Goal: Task Accomplishment & Management: Use online tool/utility

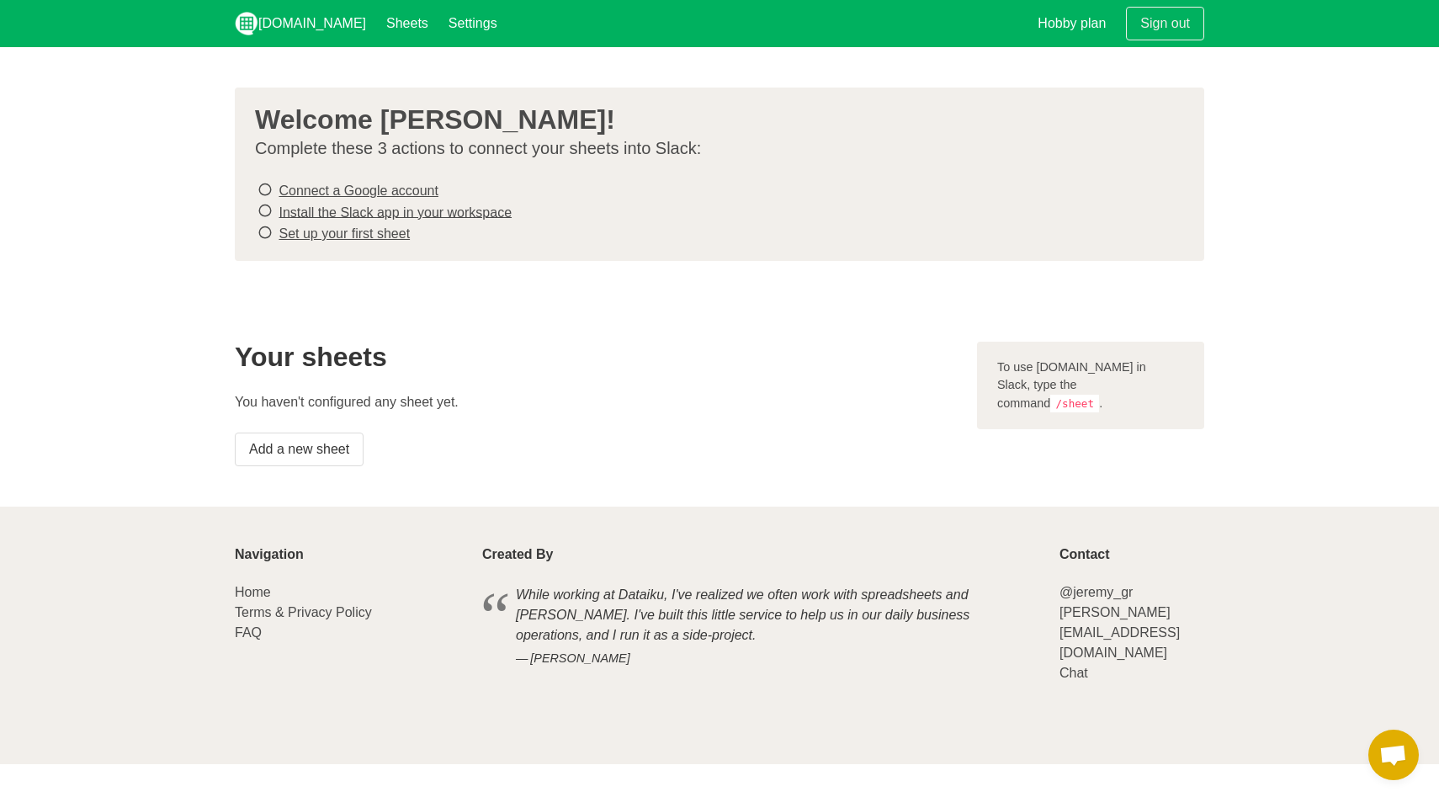
click at [410, 183] on link "Connect a Google account" at bounding box center [358, 190] width 159 height 14
click at [501, 211] on link "Install the Slack app in your workspace" at bounding box center [395, 211] width 233 height 14
click at [367, 226] on link "Set up your first sheet" at bounding box center [344, 233] width 131 height 14
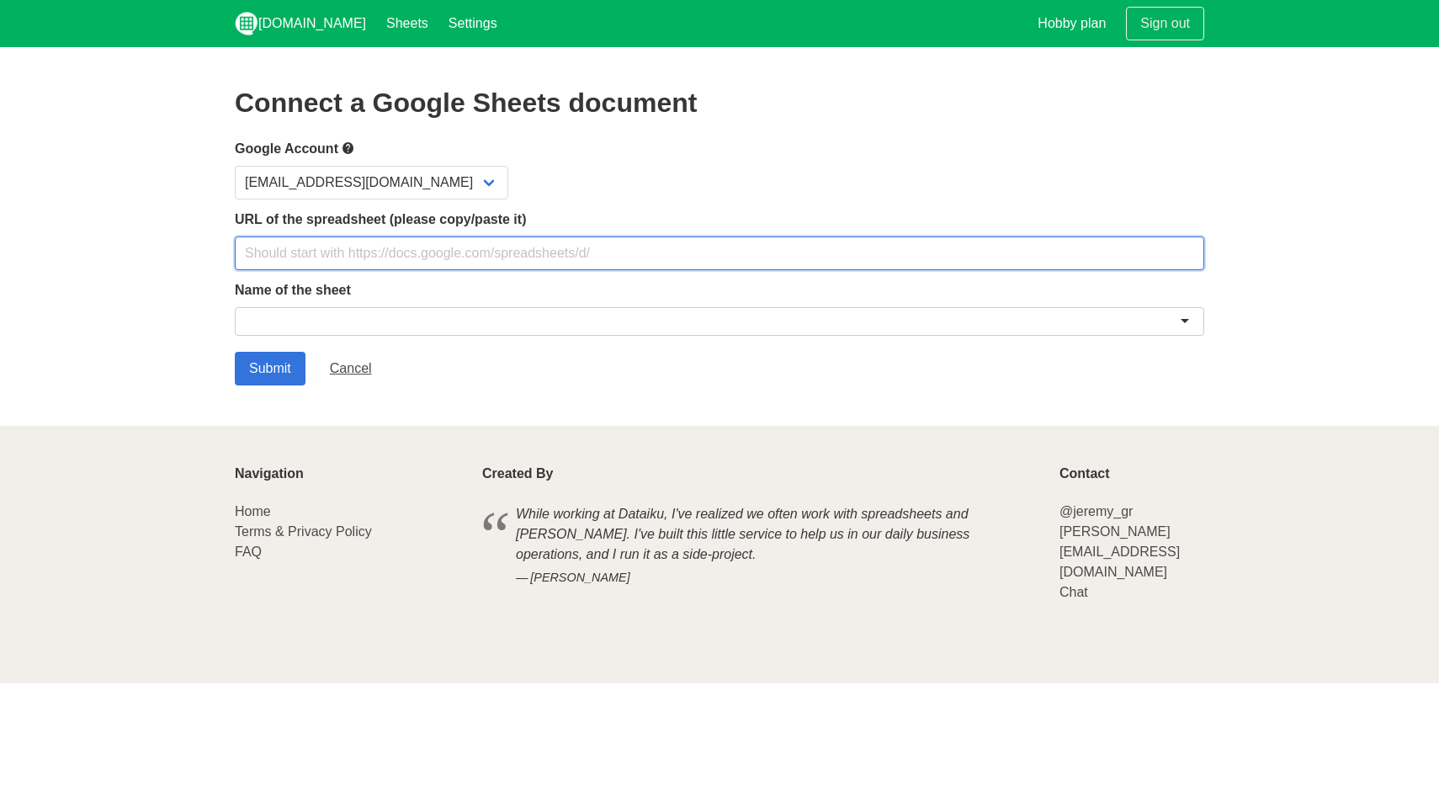
click at [371, 247] on input "text" at bounding box center [719, 253] width 969 height 34
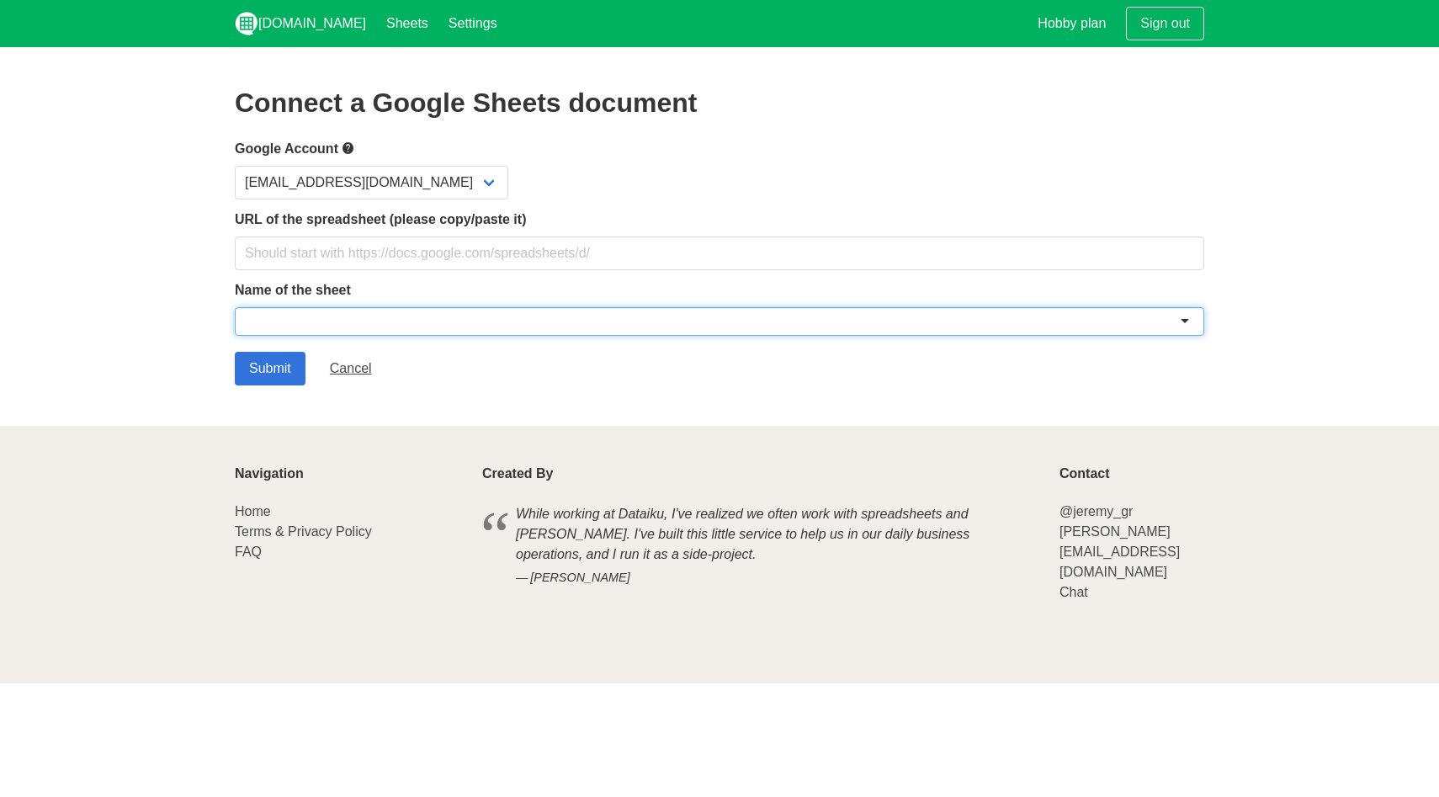
click at [510, 322] on div at bounding box center [719, 321] width 969 height 29
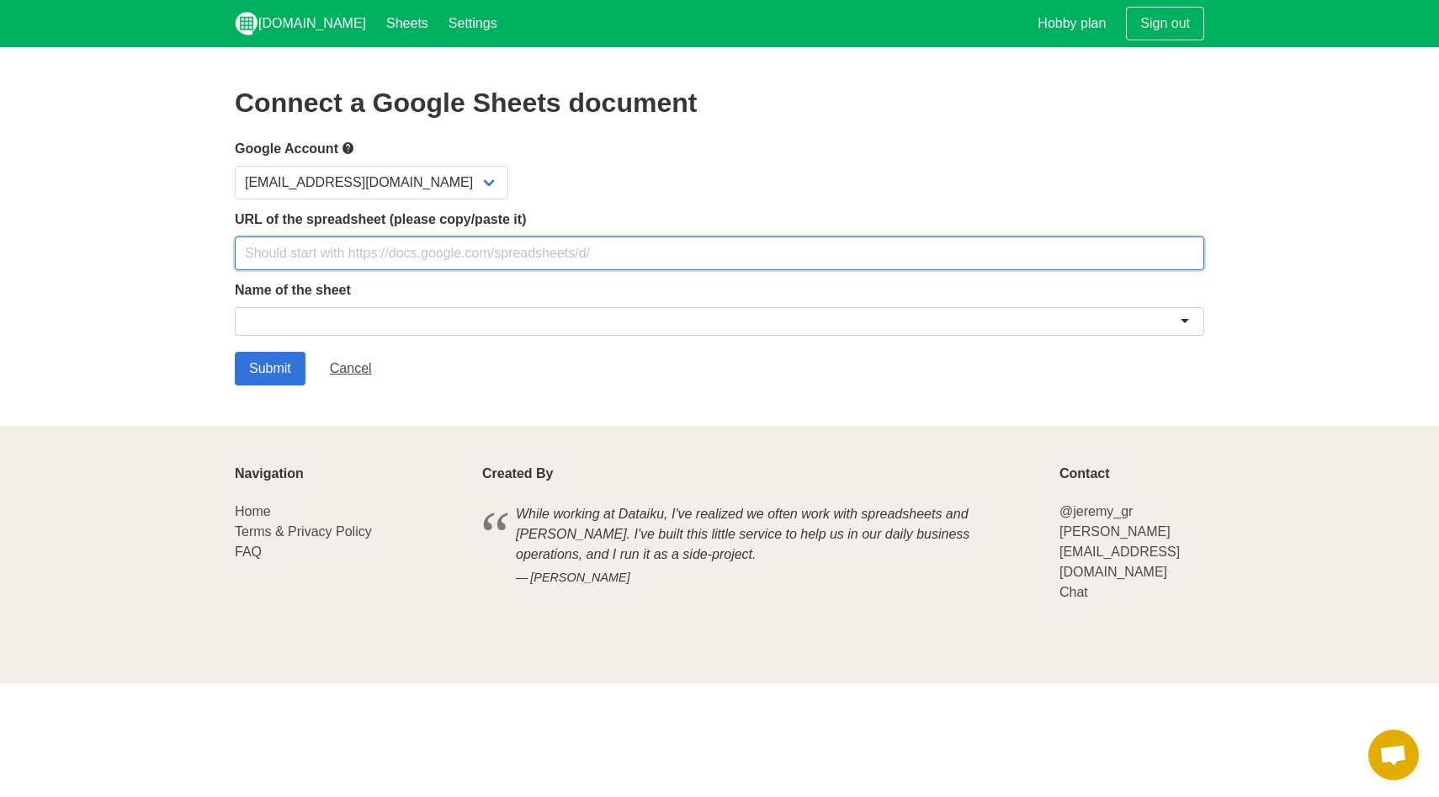
click at [538, 261] on input "text" at bounding box center [719, 253] width 969 height 34
paste input "https://docs.google.com/spreadsheets/d/1nWRwK_RQFBko0iV8OYyPr8fZGuJ7AVBVPBJxD3u…"
type input "https://docs.google.com/spreadsheets/d/1nWRwK_RQFBko0iV8OYyPr8fZGuJ7AVBVPBJxD3u…"
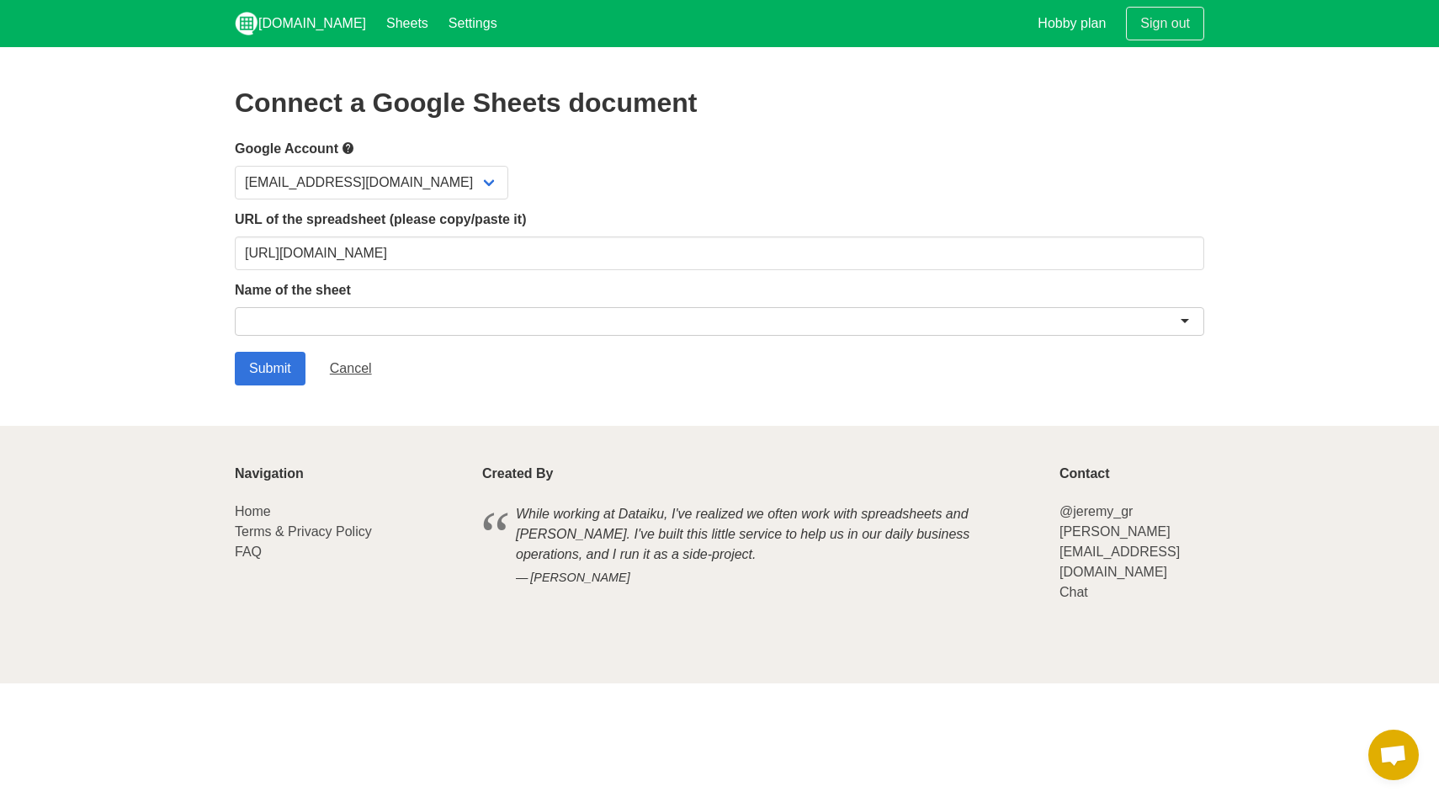
click at [680, 316] on div at bounding box center [719, 321] width 969 height 29
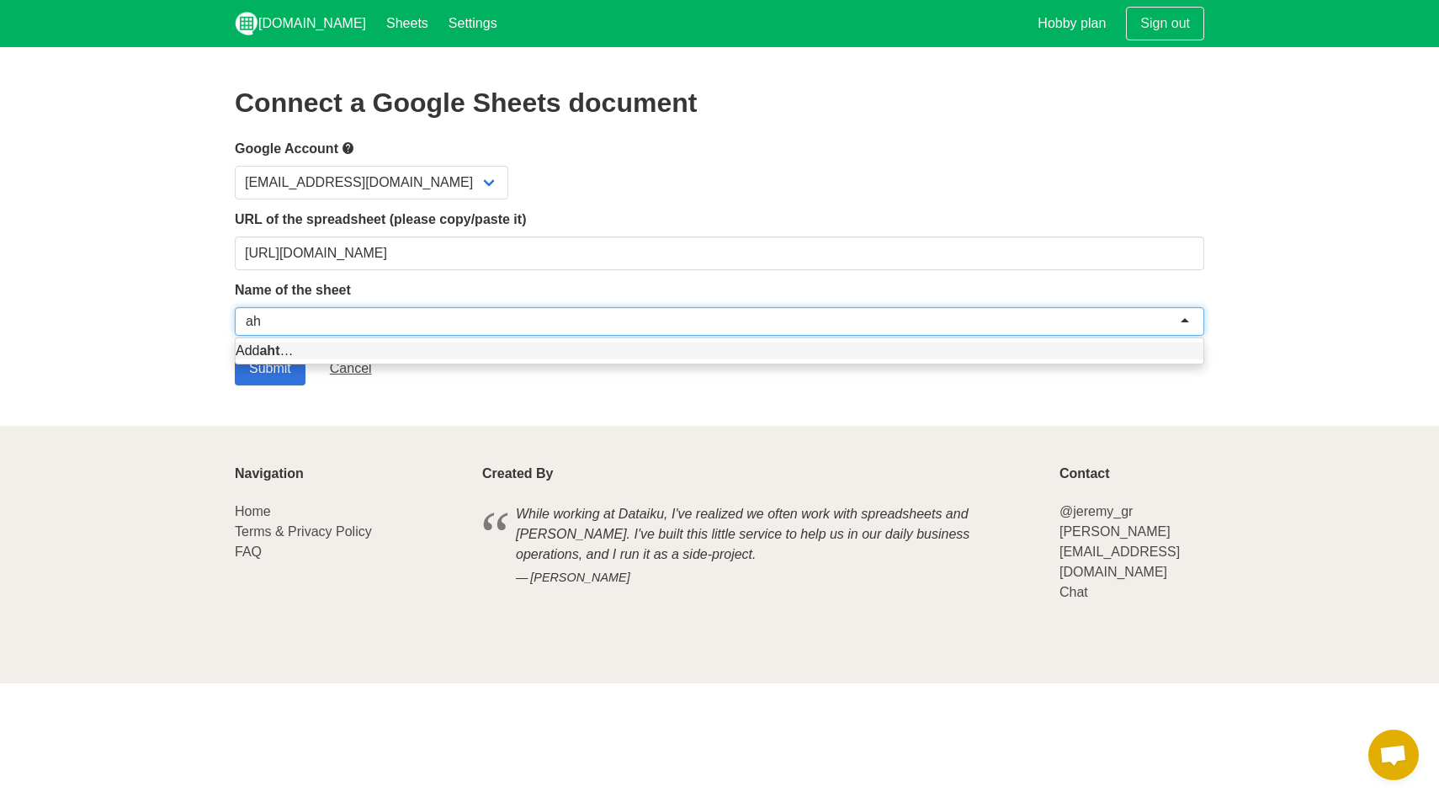
type input "a"
type input "모스 전체 관리"
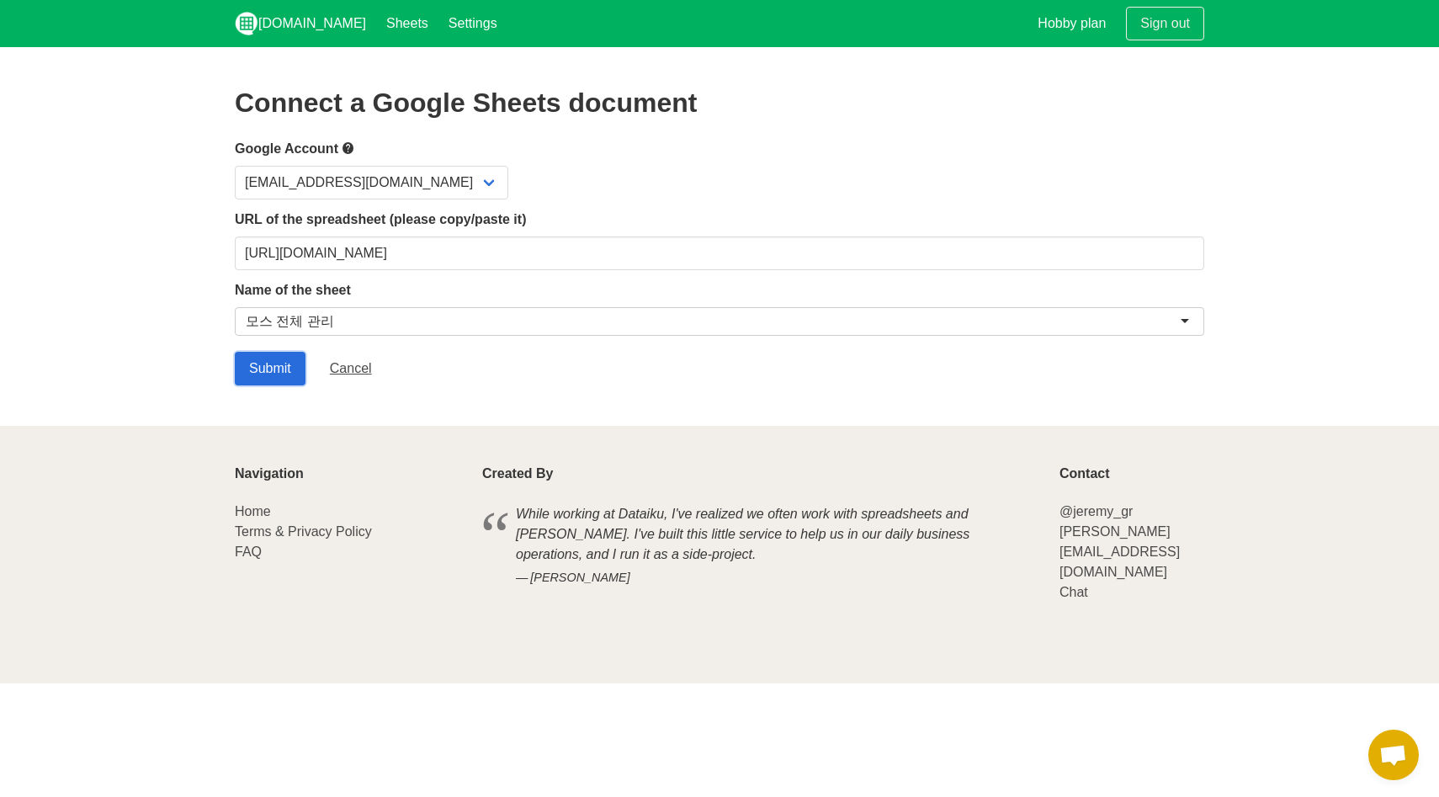
click at [247, 358] on input "Submit" at bounding box center [270, 369] width 71 height 34
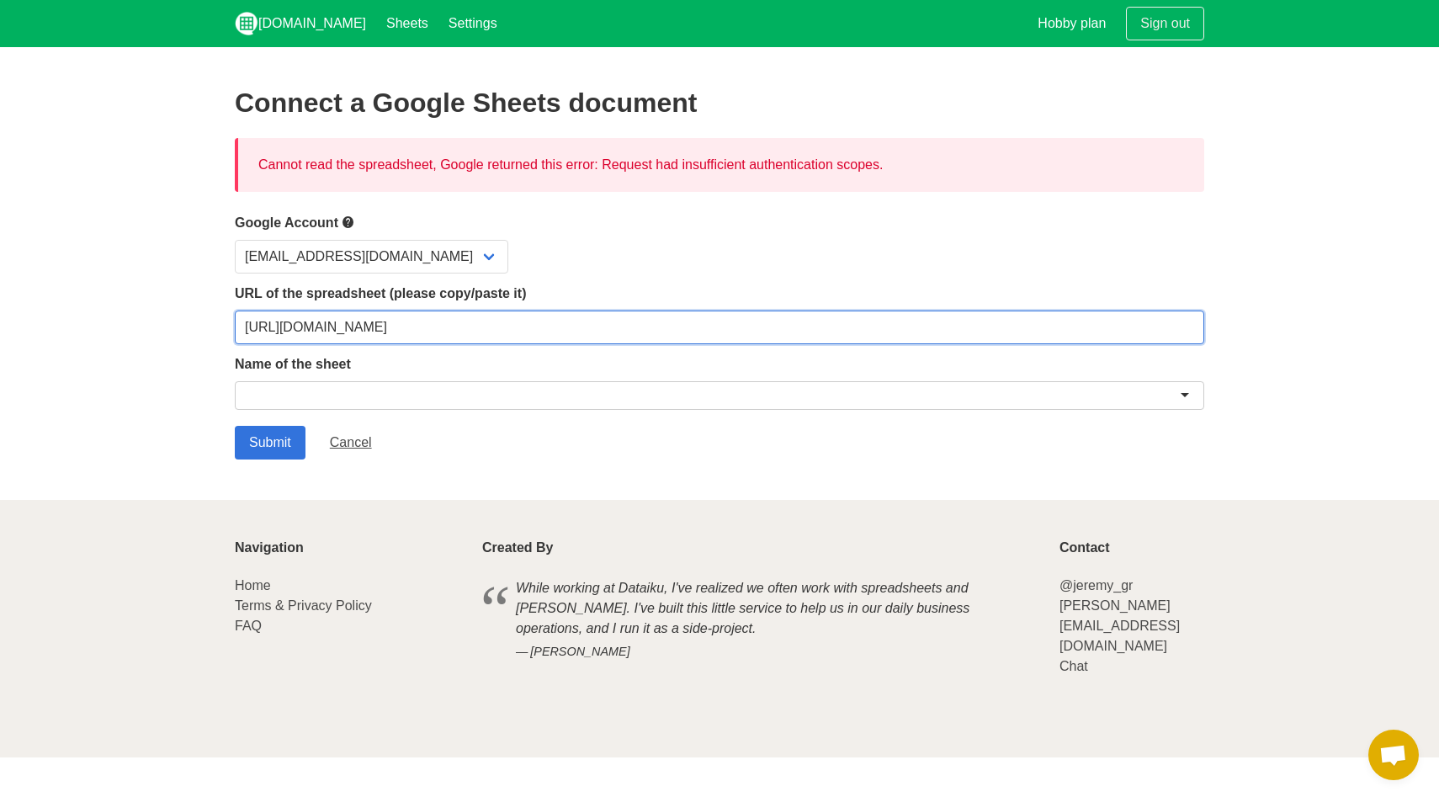
click at [842, 326] on input "[URL][DOMAIN_NAME]" at bounding box center [719, 327] width 969 height 34
click at [761, 189] on div "Cannot read the spreadsheet, Google returned this error: Request had insufficie…" at bounding box center [719, 165] width 969 height 54
click at [770, 167] on div "Cannot read the spreadsheet, Google returned this error: Request had insufficie…" at bounding box center [719, 165] width 969 height 54
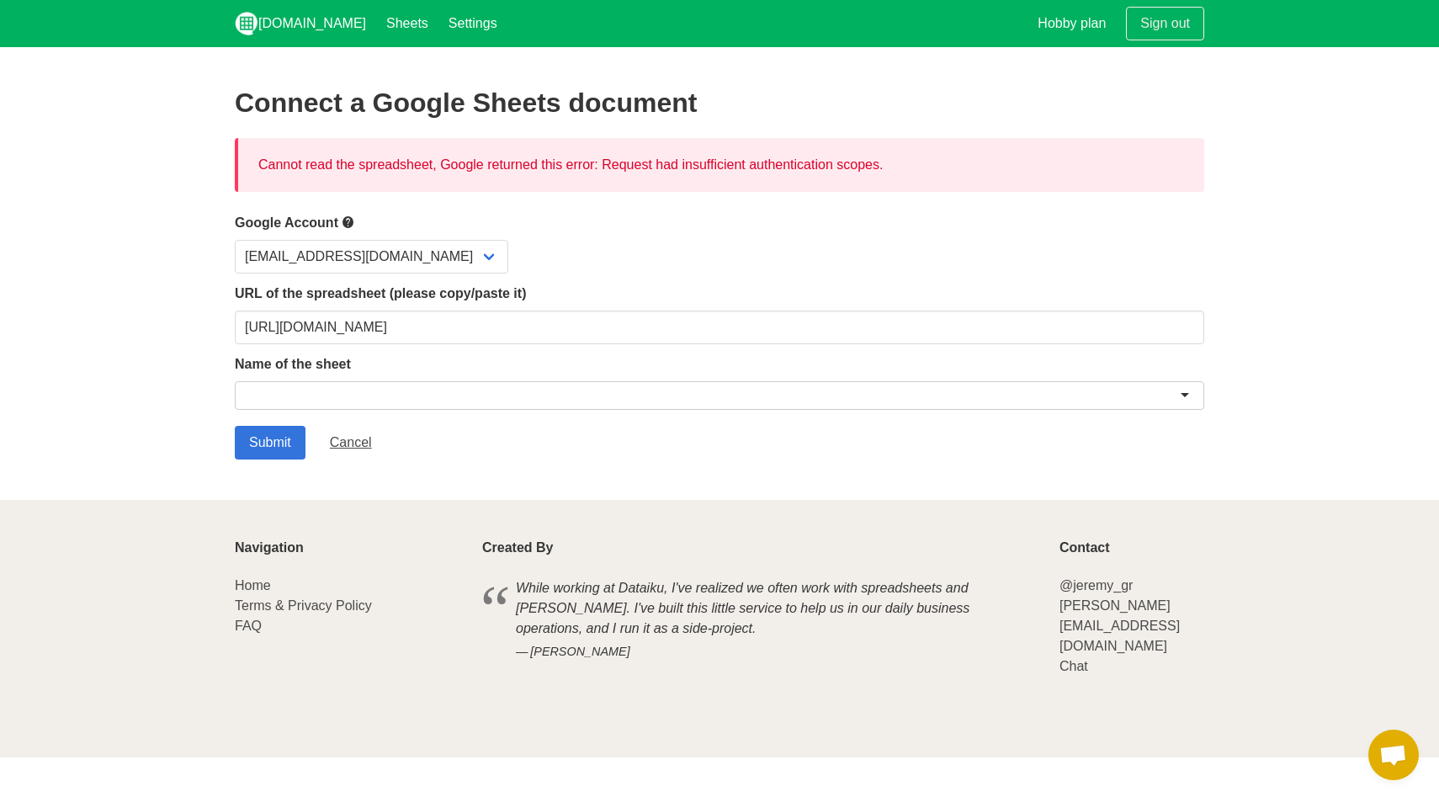
click at [770, 167] on div "Cannot read the spreadsheet, Google returned this error: Request had insufficie…" at bounding box center [719, 165] width 969 height 54
copy div "Cannot read the spreadsheet, Google returned this error: Request had insufficie…"
click at [873, 261] on div "[EMAIL_ADDRESS][DOMAIN_NAME]" at bounding box center [719, 257] width 969 height 34
click at [379, 264] on select "[EMAIL_ADDRESS][DOMAIN_NAME]" at bounding box center [371, 257] width 273 height 34
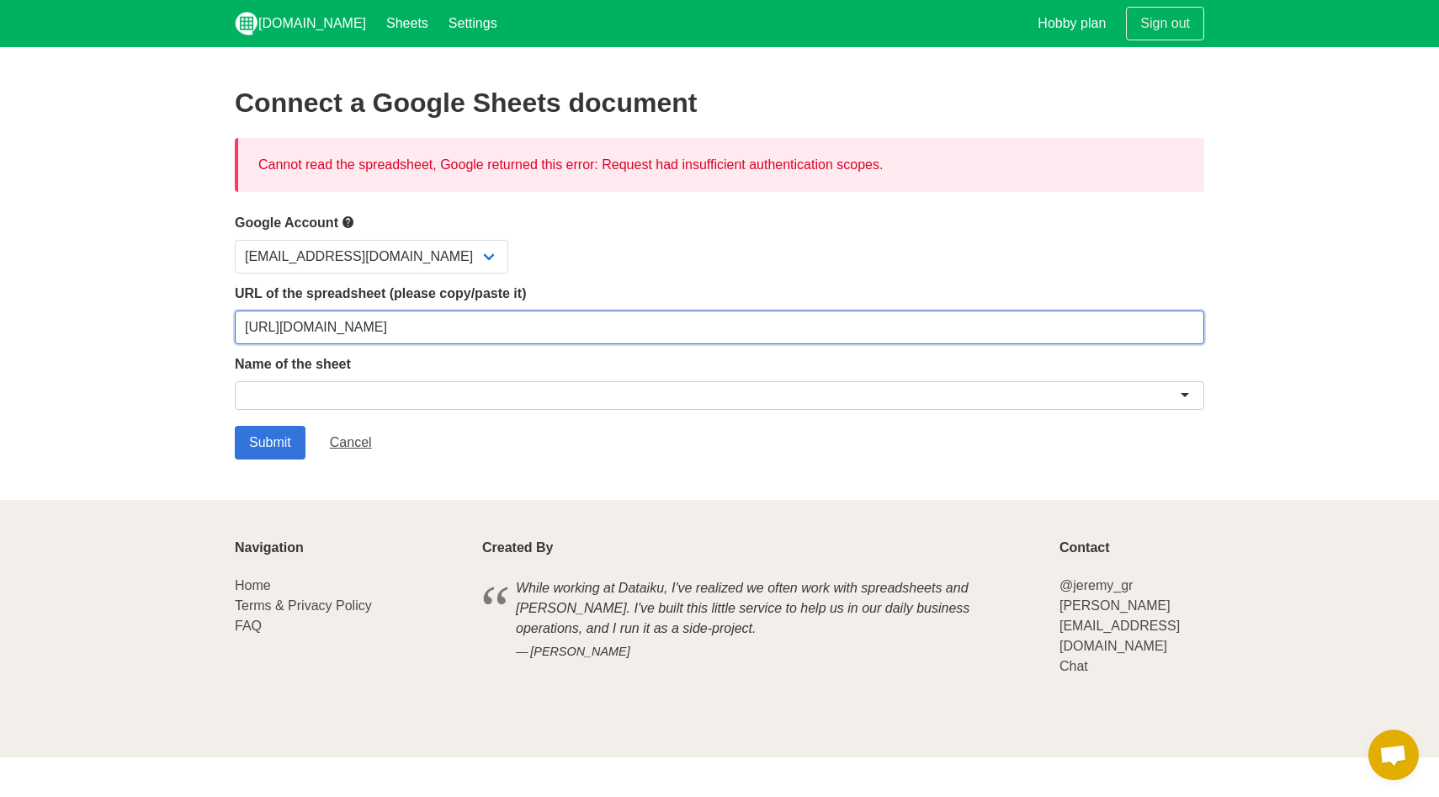
click at [472, 324] on input "[URL][DOMAIN_NAME]" at bounding box center [719, 327] width 969 height 34
click at [532, 310] on input "[URL][DOMAIN_NAME]" at bounding box center [719, 327] width 969 height 34
paste input "gid=163011599#gid=163011599"
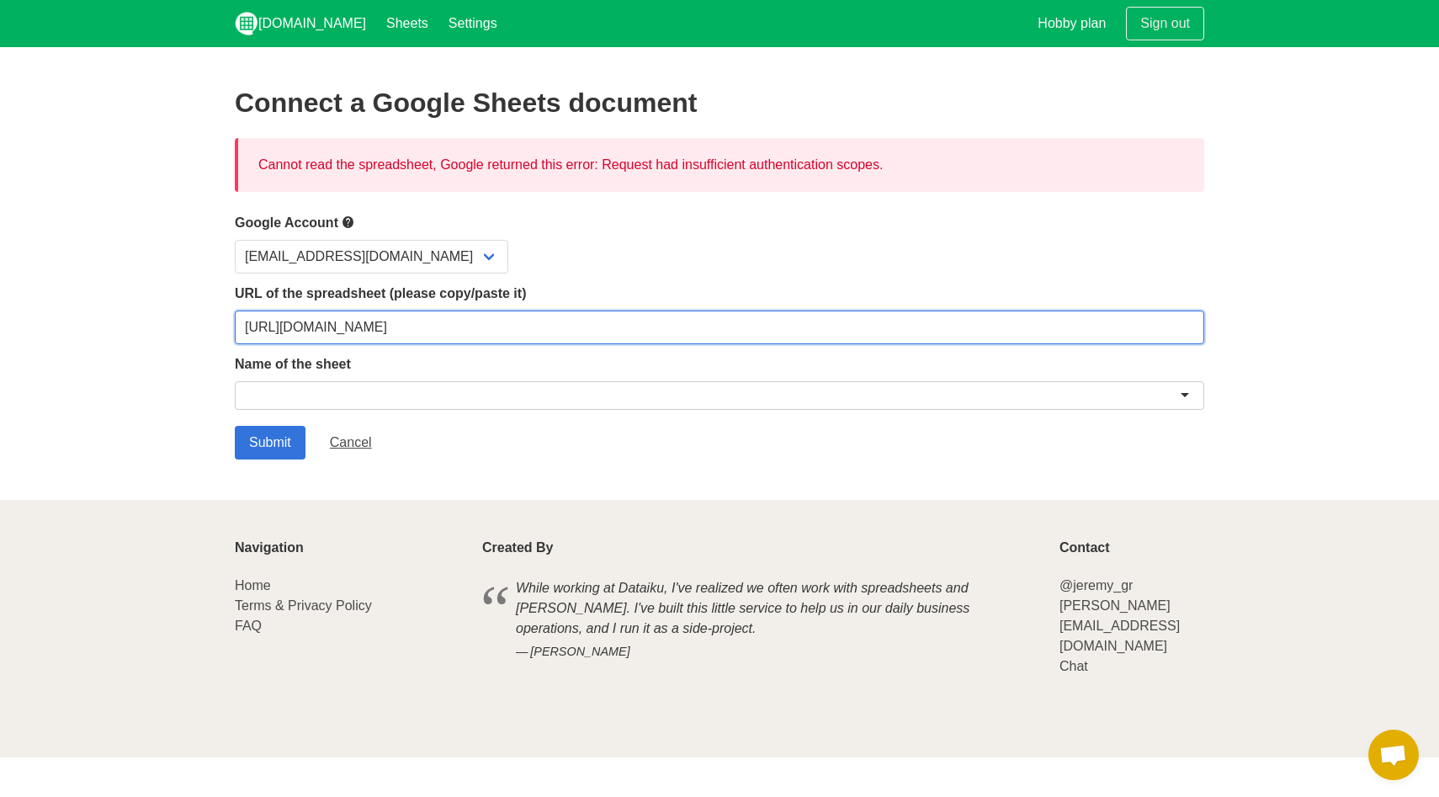
type input "[URL][DOMAIN_NAME]"
click at [416, 400] on div at bounding box center [719, 395] width 969 height 29
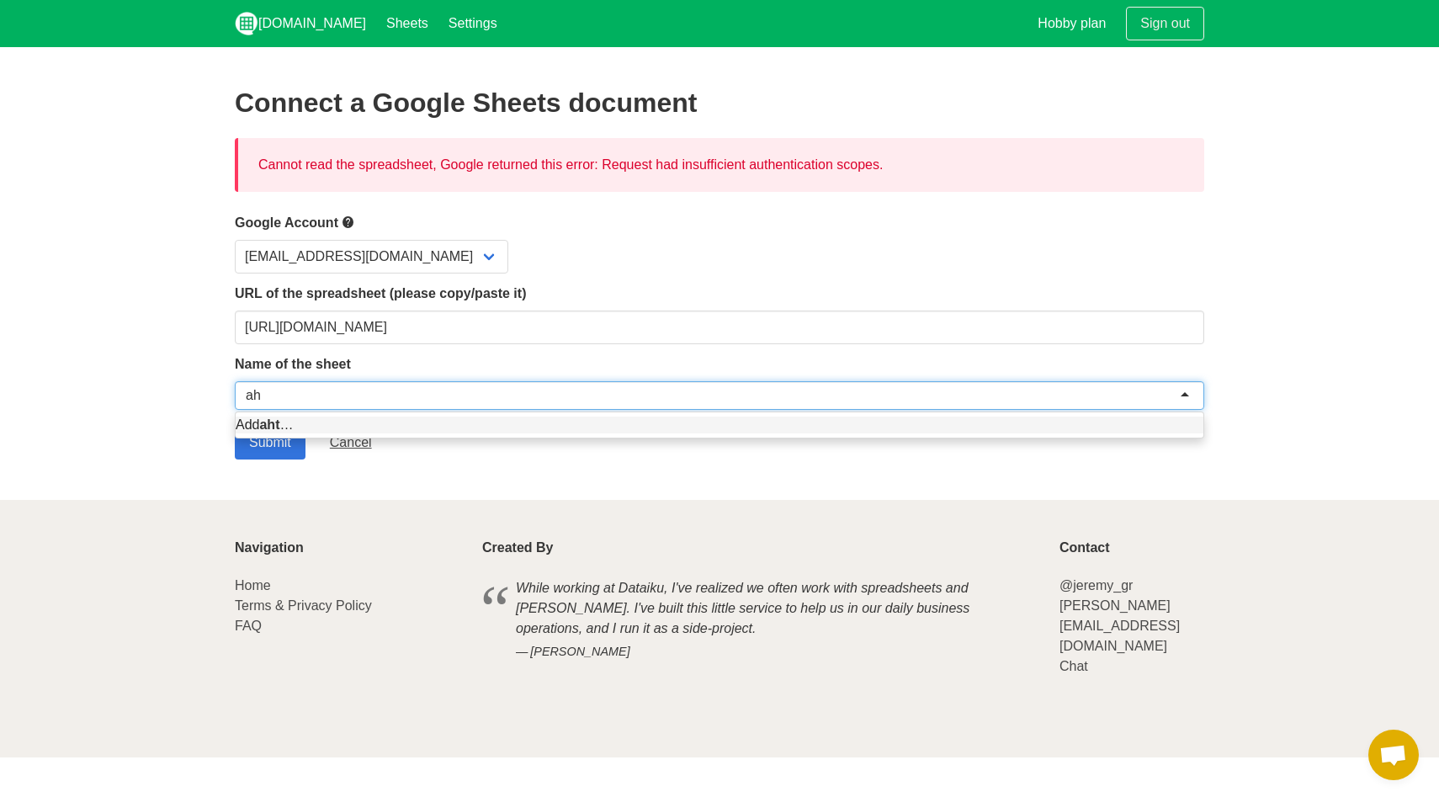
type input "a"
type input "모스 전체관리"
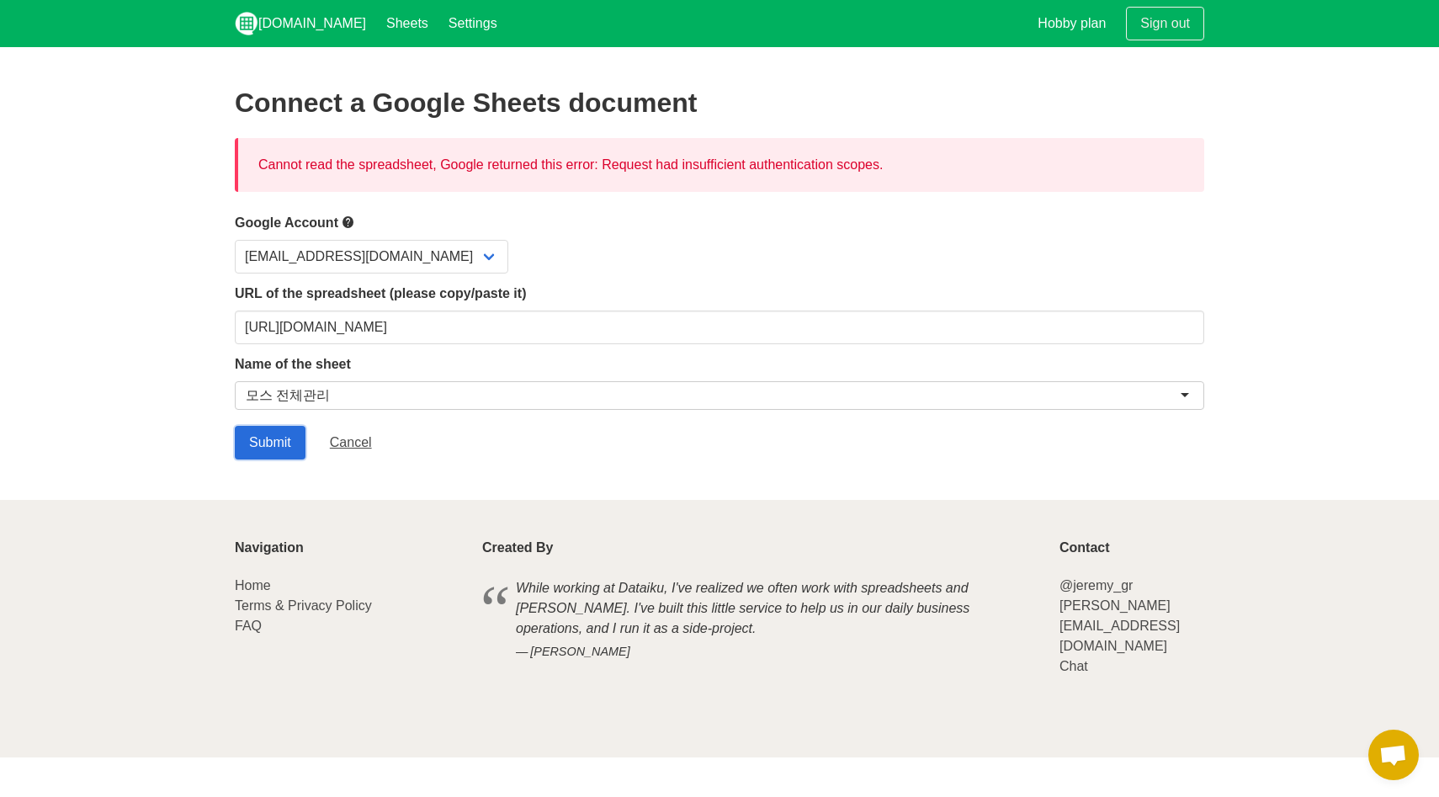
click at [258, 426] on input "Submit" at bounding box center [270, 443] width 71 height 34
